Goal: Task Accomplishment & Management: Manage account settings

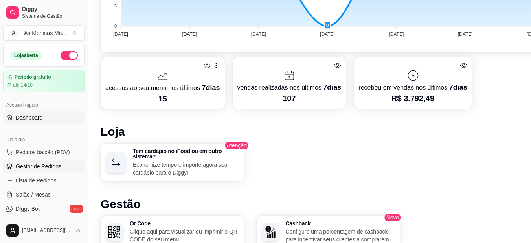
scroll to position [2, 0]
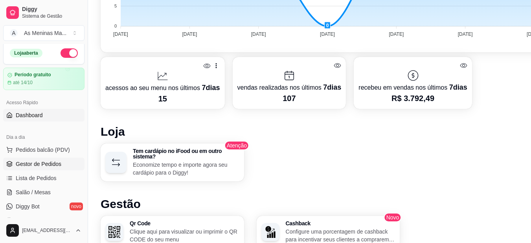
click at [42, 166] on span "Gestor de Pedidos" at bounding box center [39, 164] width 46 height 8
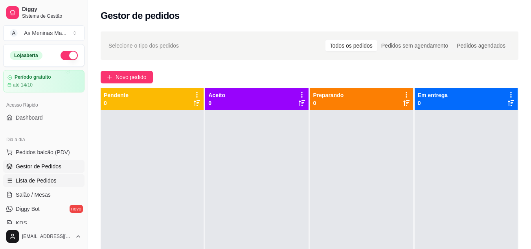
click at [46, 185] on link "Lista de Pedidos" at bounding box center [43, 180] width 81 height 13
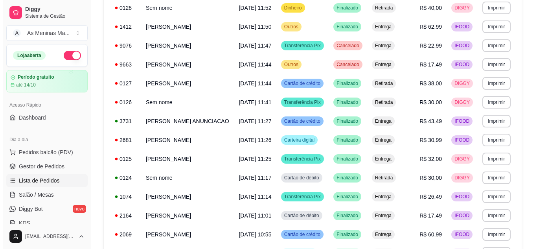
scroll to position [230, 0]
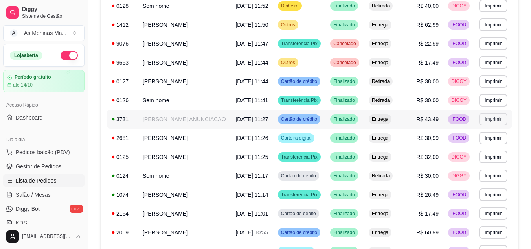
click at [496, 125] on button "Imprimir" at bounding box center [493, 119] width 28 height 13
click at [483, 188] on button "IMPRESSORA" at bounding box center [480, 186] width 55 height 12
click at [483, 125] on button "Imprimir" at bounding box center [493, 119] width 27 height 12
click at [332, 129] on td "Finalizado" at bounding box center [345, 119] width 39 height 19
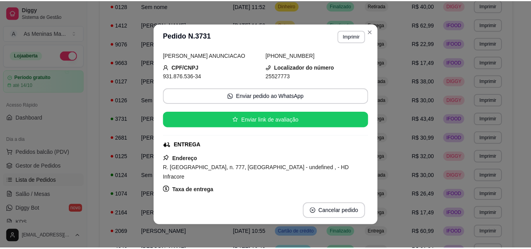
scroll to position [0, 0]
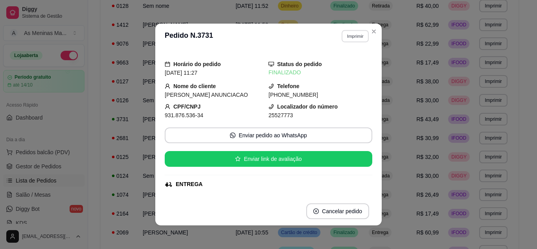
click at [358, 39] on button "Imprimir" at bounding box center [355, 36] width 27 height 12
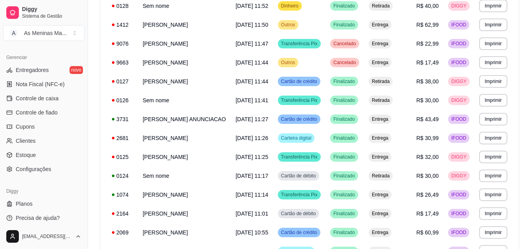
scroll to position [317, 0]
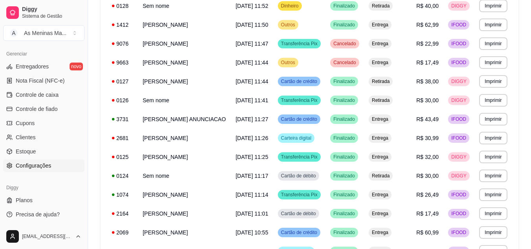
click at [43, 169] on span "Configurações" at bounding box center [33, 166] width 35 height 8
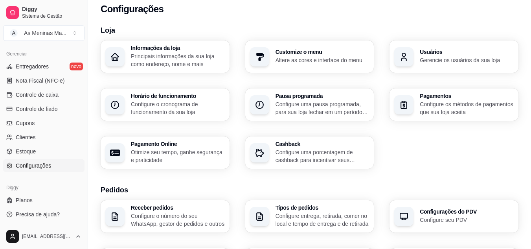
scroll to position [8, 0]
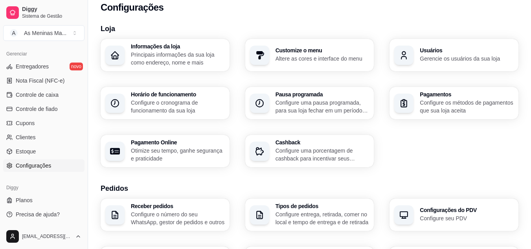
drag, startPoint x: 85, startPoint y: 187, endPoint x: 84, endPoint y: 135, distance: 51.9
click at [84, 135] on div "Diggy Sistema de Gestão A As Meninas Ma ... Loja aberta Período gratuito até 14…" at bounding box center [44, 124] width 88 height 249
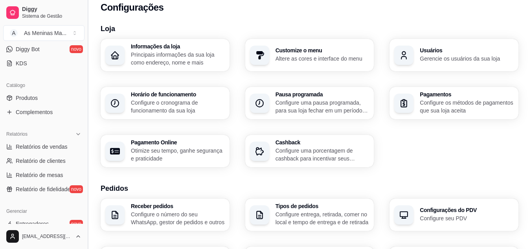
drag, startPoint x: 85, startPoint y: 138, endPoint x: 86, endPoint y: 92, distance: 45.6
click at [86, 92] on button "Toggle Sidebar" at bounding box center [88, 124] width 6 height 249
click at [101, 92] on div "Horário de funcionamento Configure o cronograma de funcionamento da sua loja" at bounding box center [165, 103] width 129 height 32
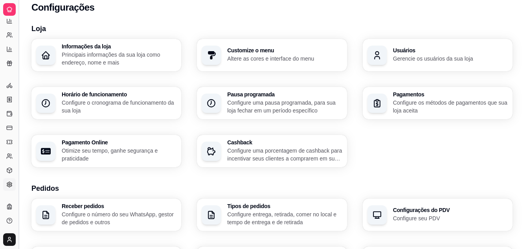
scroll to position [108, 0]
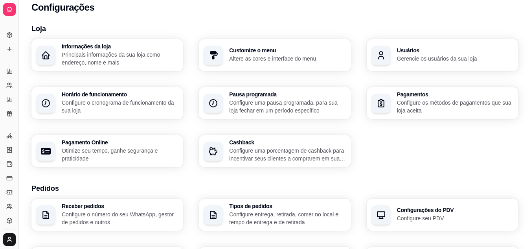
click at [20, 95] on button "Toggle Sidebar" at bounding box center [18, 124] width 6 height 249
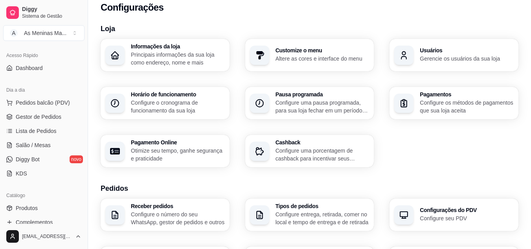
scroll to position [0, 0]
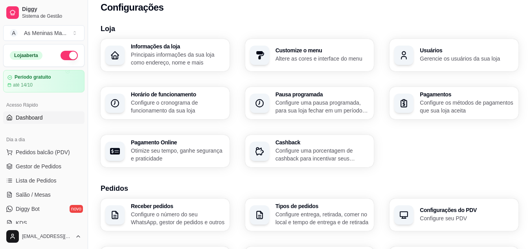
click at [28, 117] on span "Dashboard" at bounding box center [29, 118] width 27 height 8
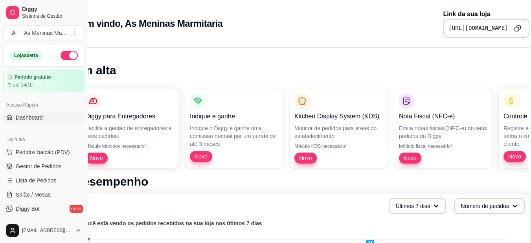
scroll to position [0, 34]
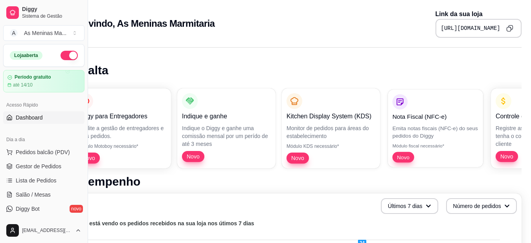
click at [432, 139] on p "Emita notas fiscais (NFC-e) do seus pedidos do Diggy" at bounding box center [435, 131] width 86 height 15
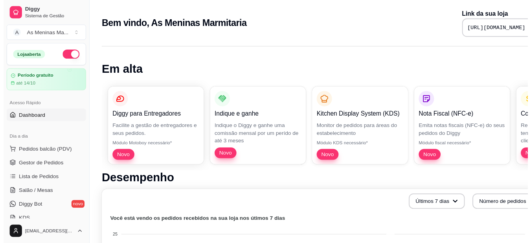
scroll to position [0, 34]
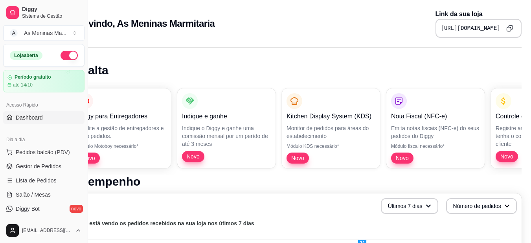
drag, startPoint x: 475, startPoint y: 242, endPoint x: 488, endPoint y: 243, distance: 13.0
drag, startPoint x: 488, startPoint y: 243, endPoint x: 537, endPoint y: 232, distance: 49.8
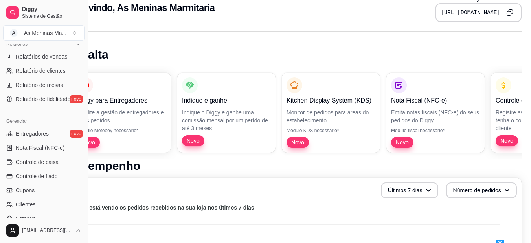
scroll to position [257, 0]
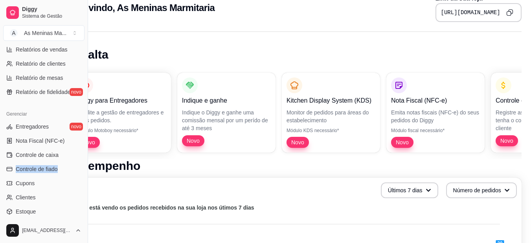
drag, startPoint x: 79, startPoint y: 158, endPoint x: 83, endPoint y: 164, distance: 6.9
click at [83, 164] on div "Loja aberta Período gratuito até 14/10 Acesso Rápido Dashboard Dia a dia Pedido…" at bounding box center [44, 131] width 88 height 174
drag, startPoint x: 87, startPoint y: 164, endPoint x: 87, endPoint y: 177, distance: 13.0
click at [87, 177] on button "Toggle Sidebar" at bounding box center [88, 121] width 6 height 243
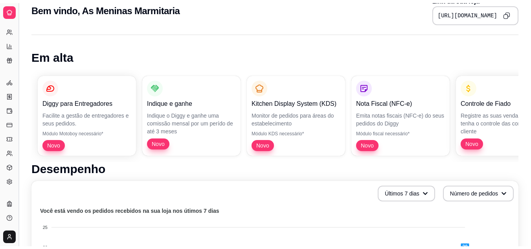
scroll to position [16, 0]
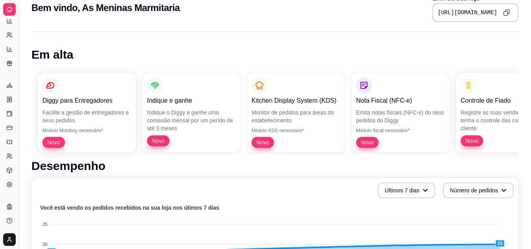
click at [20, 144] on button "Toggle Sidebar" at bounding box center [18, 124] width 6 height 249
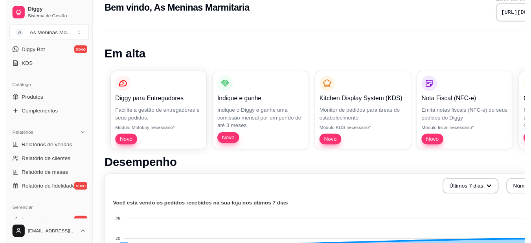
scroll to position [269, 0]
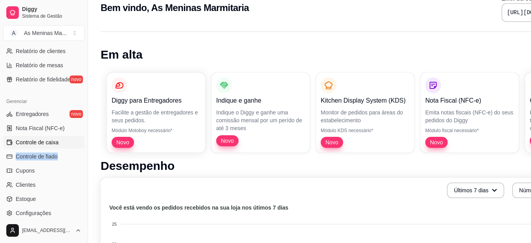
click at [37, 144] on span "Controle de caixa" at bounding box center [37, 142] width 43 height 8
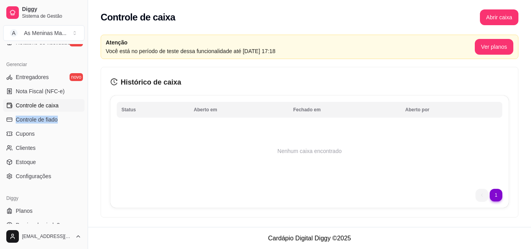
scroll to position [317, 0]
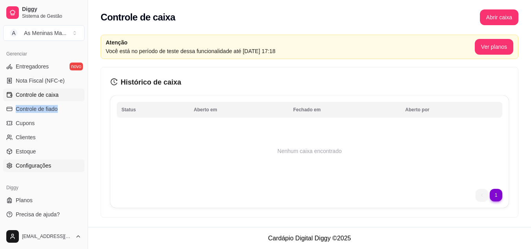
click at [26, 161] on link "Configurações" at bounding box center [43, 165] width 81 height 13
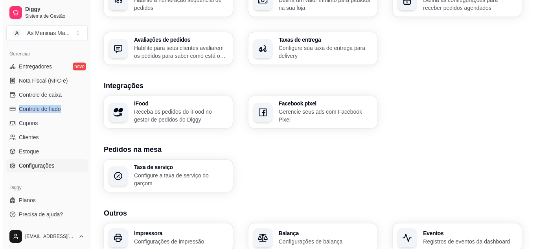
scroll to position [302, 0]
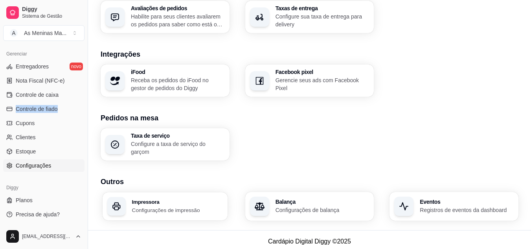
click at [203, 192] on div "Impressora Configurações de impressão" at bounding box center [165, 206] width 125 height 28
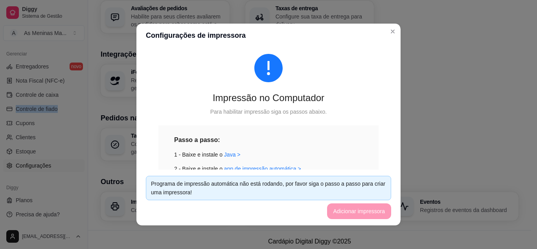
scroll to position [0, 0]
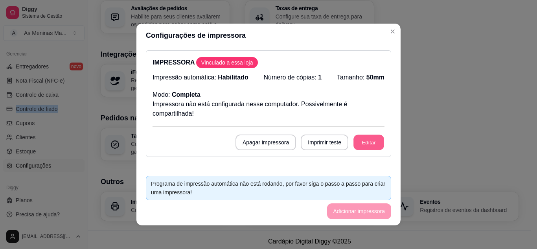
click at [355, 146] on button "Editar" at bounding box center [369, 142] width 31 height 15
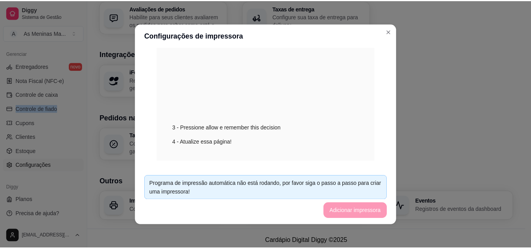
scroll to position [308, 0]
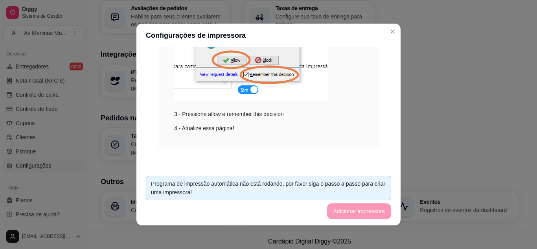
click at [361, 212] on footer "Programa de impressão automática não está rodando, por favor siga o passo a pas…" at bounding box center [268, 197] width 264 height 56
click at [389, 40] on header "Configurações de impressora" at bounding box center [268, 36] width 264 height 24
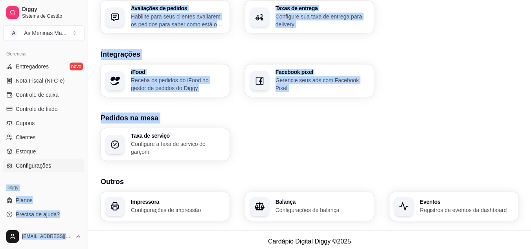
drag, startPoint x: 80, startPoint y: 176, endPoint x: 92, endPoint y: 127, distance: 49.7
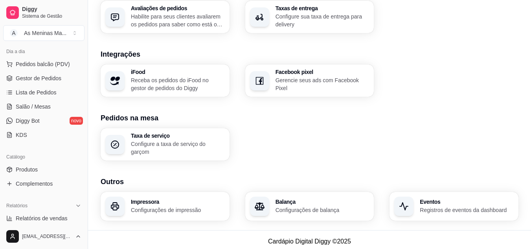
scroll to position [86, 0]
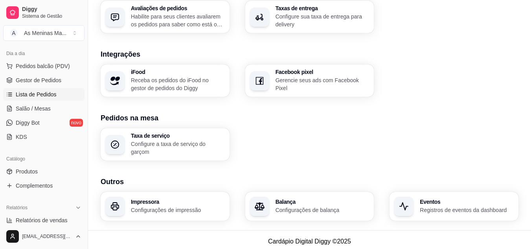
click at [66, 89] on link "Lista de Pedidos" at bounding box center [43, 94] width 81 height 13
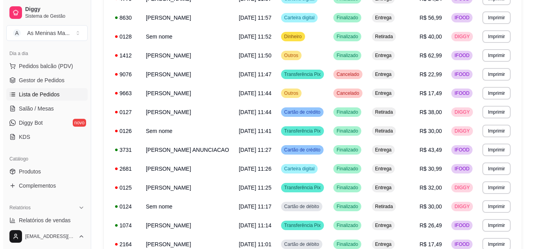
scroll to position [210, 0]
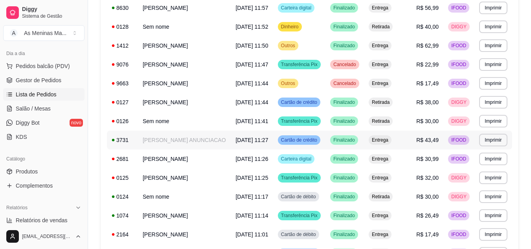
click at [448, 149] on td "IFOOD" at bounding box center [459, 140] width 31 height 19
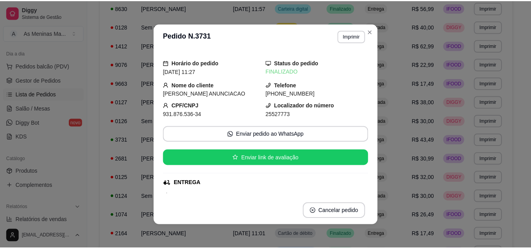
scroll to position [0, 0]
